Goal: Transaction & Acquisition: Book appointment/travel/reservation

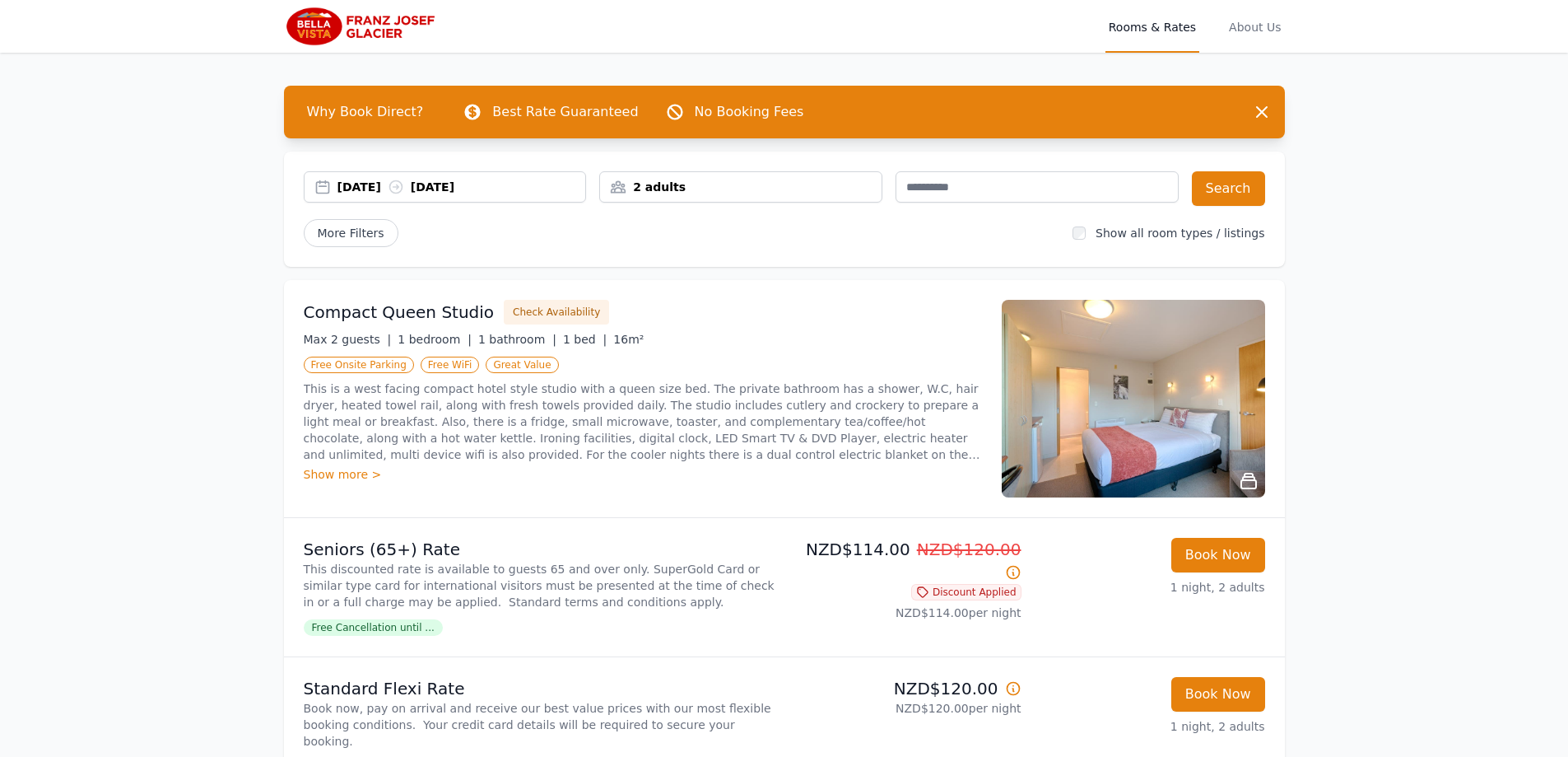
click at [327, 26] on img at bounding box center [363, 26] width 158 height 39
click at [1253, 17] on span "About Us" at bounding box center [1254, 26] width 59 height 53
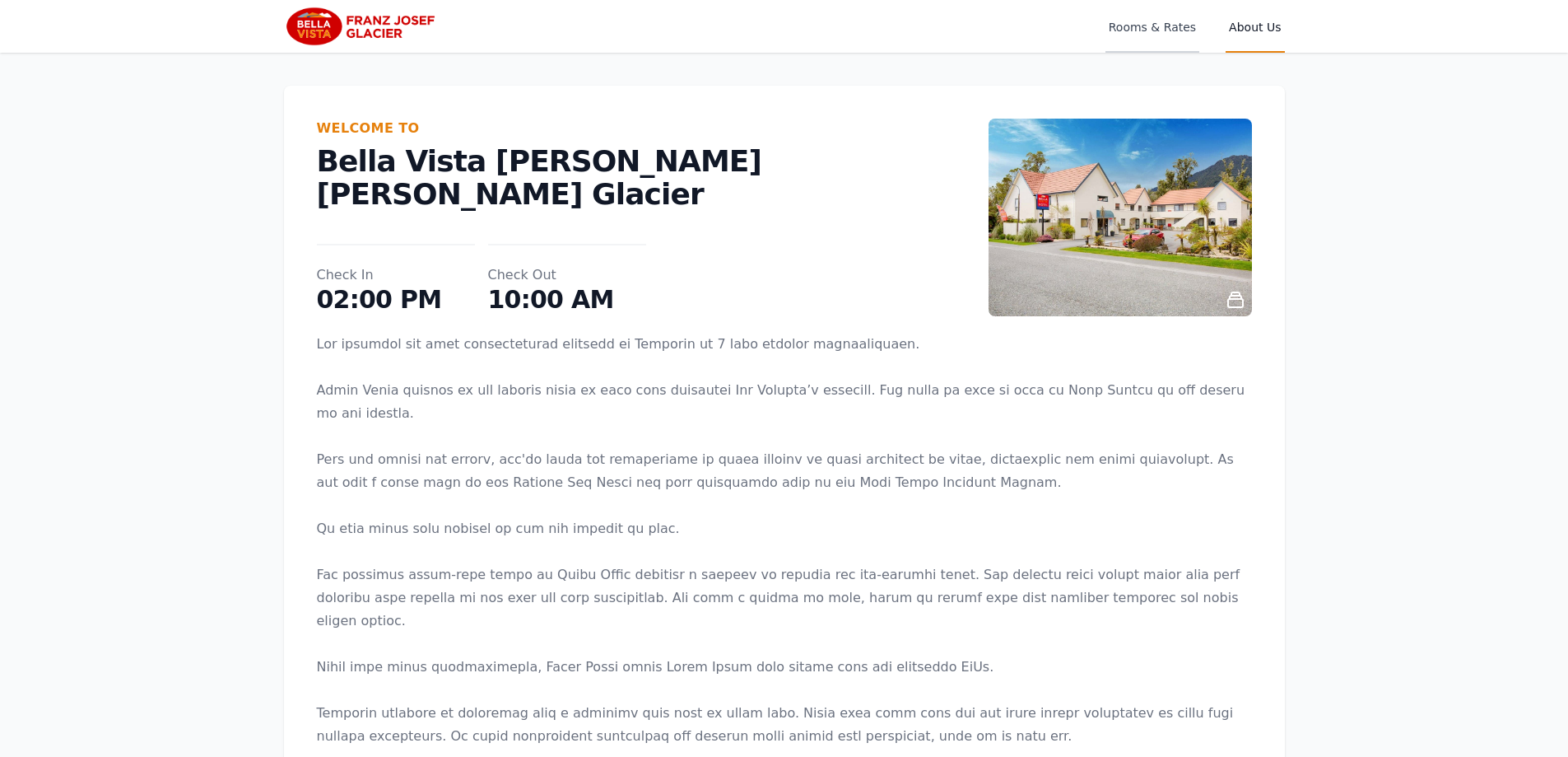
click at [1152, 29] on span "Rooms & Rates" at bounding box center [1152, 26] width 94 height 53
